Goal: Information Seeking & Learning: Learn about a topic

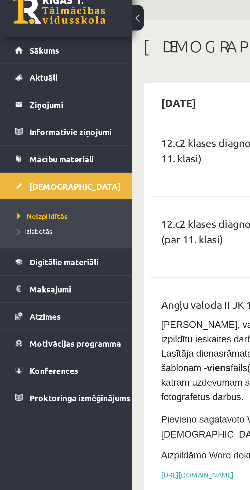
click at [10, 45] on link "Aktuāli" at bounding box center [29, 45] width 45 height 12
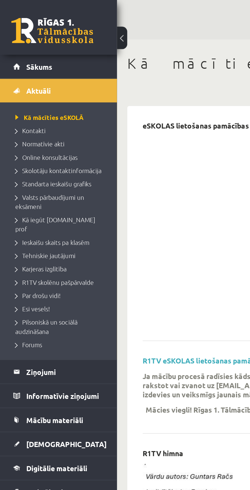
click at [10, 30] on link "Sākums" at bounding box center [29, 33] width 45 height 12
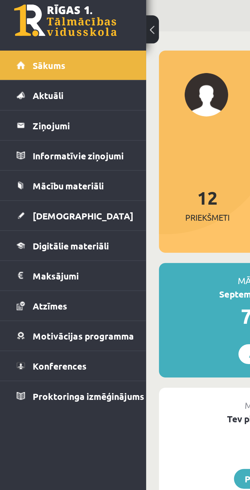
click at [9, 66] on link "Informatīvie ziņojumi 0" at bounding box center [29, 69] width 45 height 12
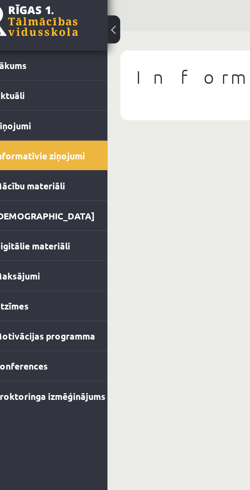
click at [27, 80] on span "Mācību materiāli" at bounding box center [27, 81] width 28 height 5
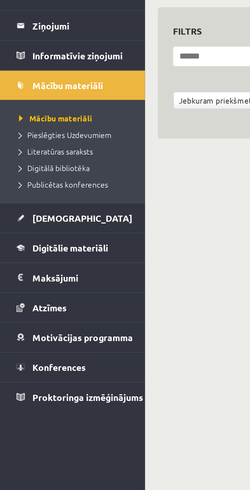
click at [12, 147] on link "Digitālie materiāli" at bounding box center [29, 146] width 45 height 12
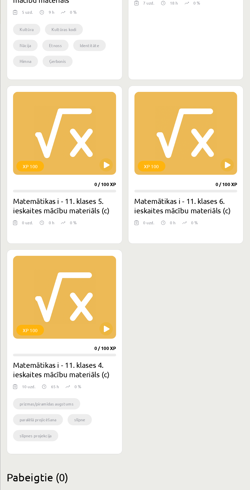
scroll to position [469, 0]
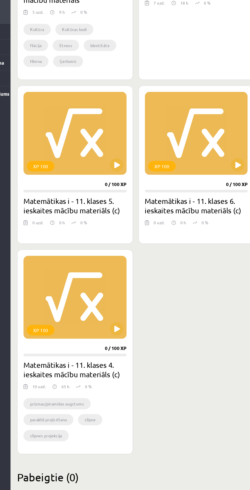
click at [130, 398] on h2 "Matemātikas i - 11. klases 4. ieskaites mācību materiāls (c)" at bounding box center [107, 398] width 79 height 14
click at [138, 368] on button at bounding box center [139, 366] width 10 height 10
click at [128, 349] on div "XP 100" at bounding box center [107, 342] width 79 height 64
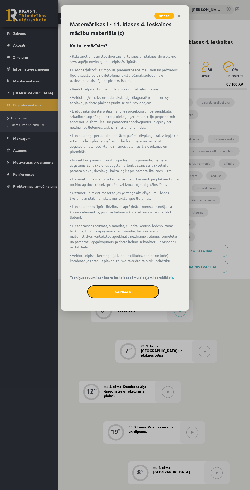
click at [142, 294] on button "Sapratu" at bounding box center [122, 291] width 71 height 13
